Goal: Find specific page/section

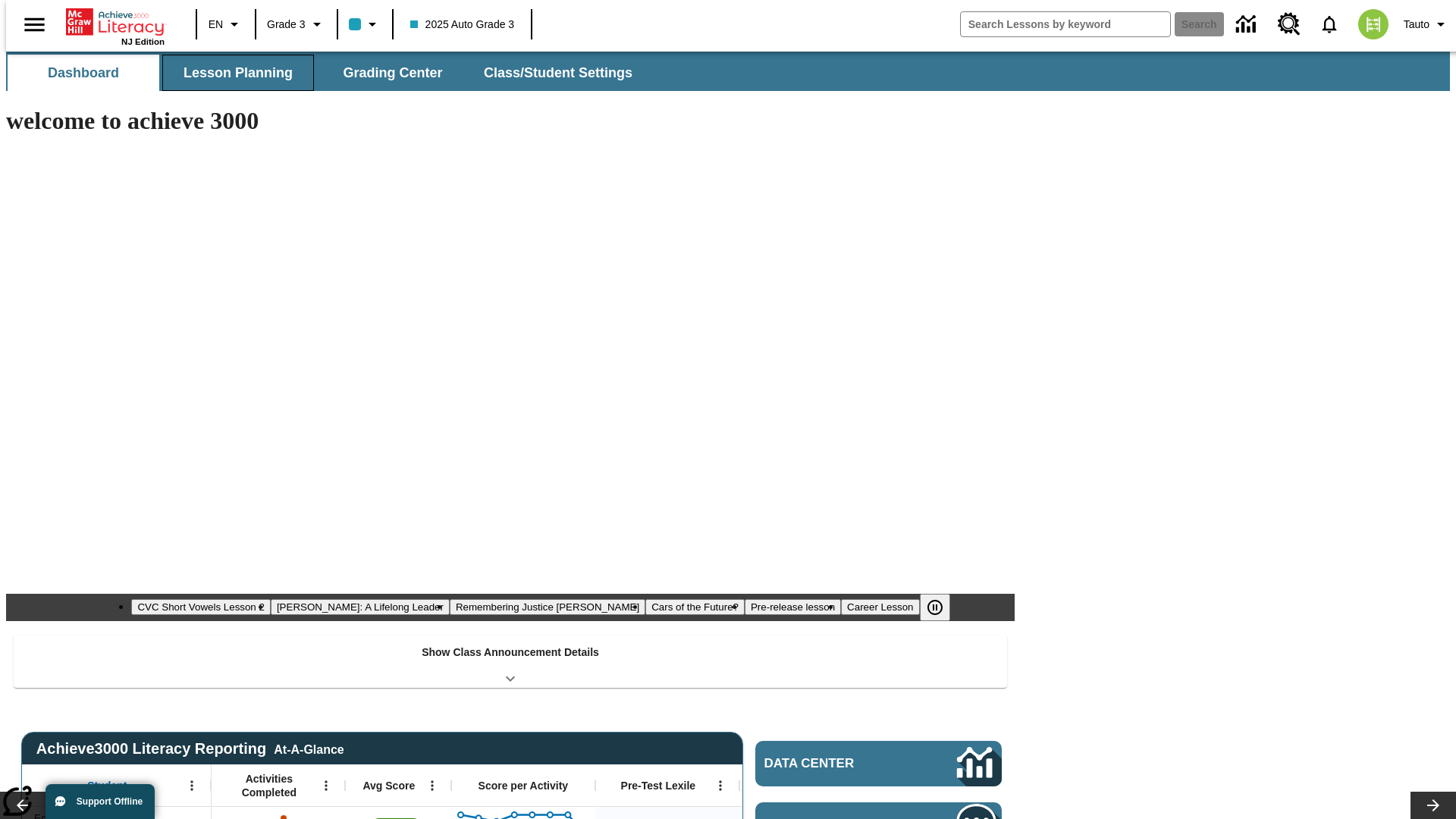
click at [232, 72] on span "Lesson Planning" at bounding box center [238, 73] width 110 height 17
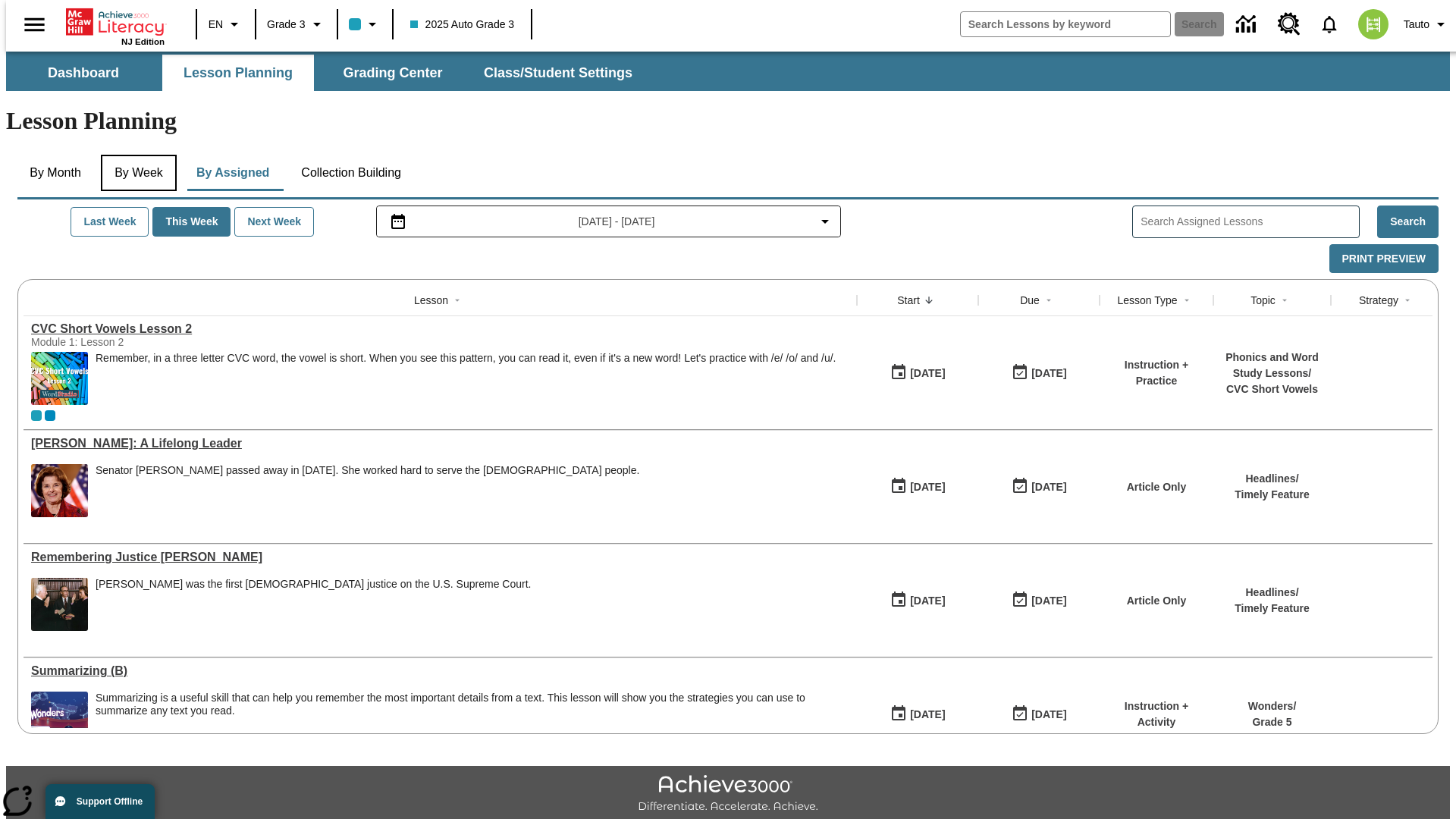
click at [135, 154] on button "By Week" at bounding box center [139, 173] width 76 height 36
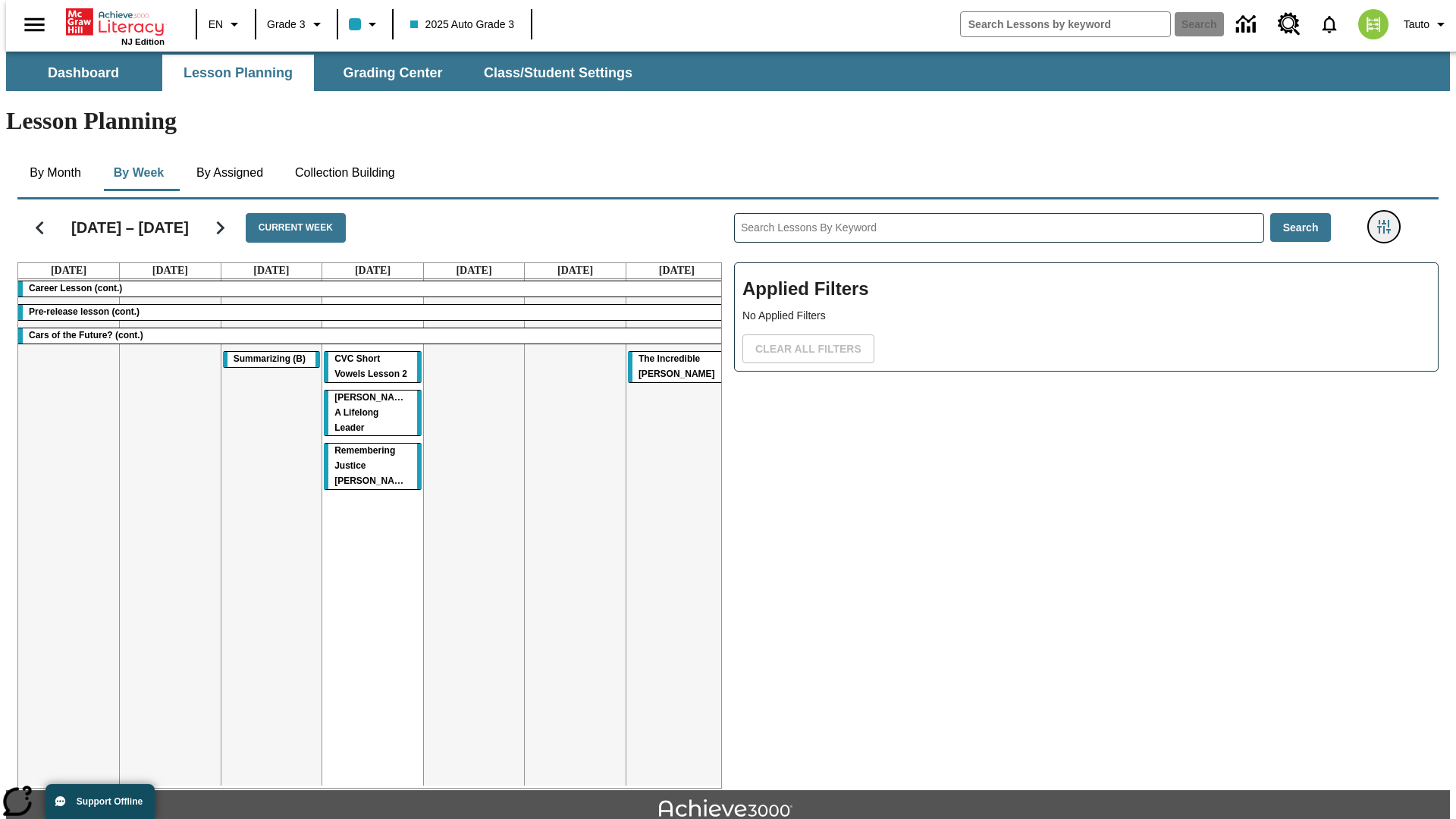
click at [1388, 220] on icon "Filters Side menu" at bounding box center [1384, 227] width 13 height 13
